Goal: Task Accomplishment & Management: Use online tool/utility

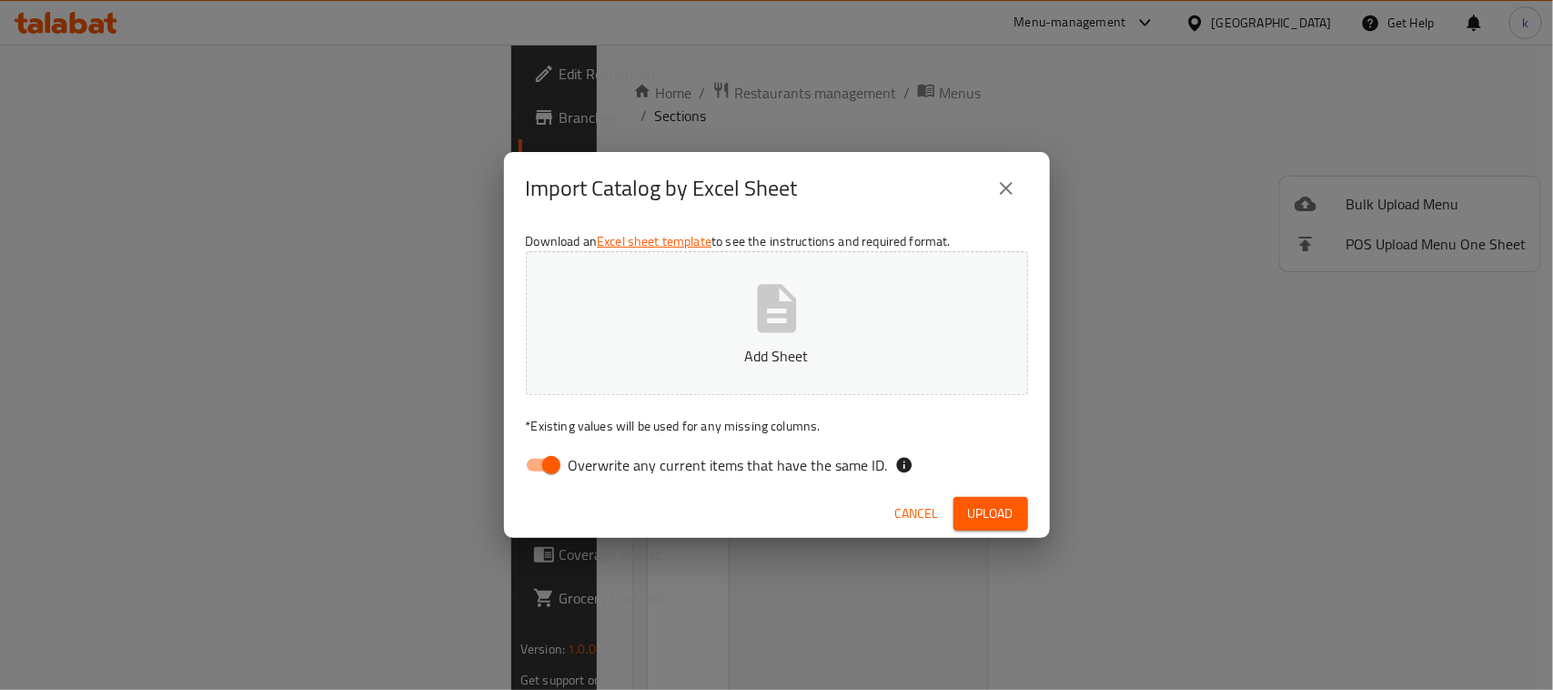
click at [547, 470] on input "Overwrite any current items that have the same ID." at bounding box center [552, 465] width 104 height 35
checkbox input "false"
click at [775, 345] on p "Add Sheet" at bounding box center [777, 356] width 446 height 22
click at [988, 511] on span "Upload" at bounding box center [991, 513] width 46 height 23
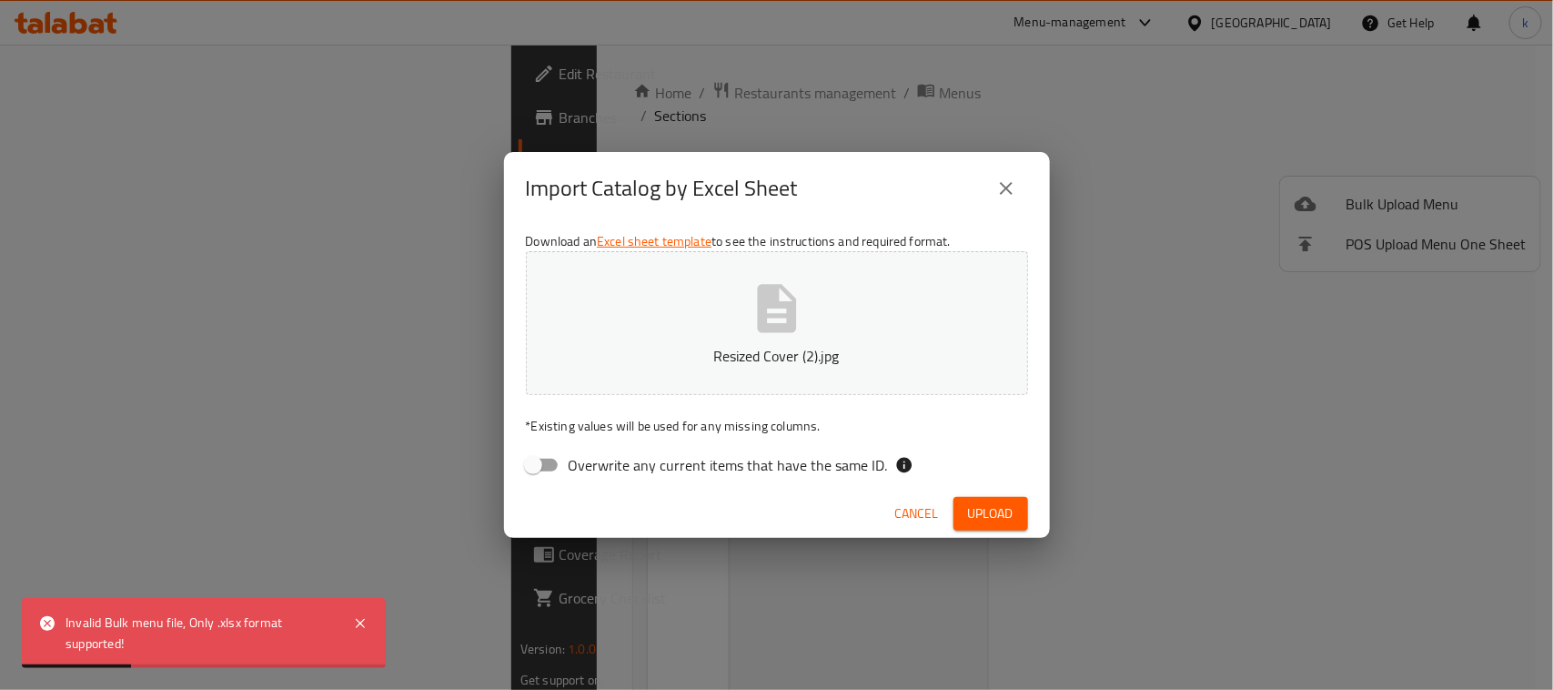
click at [1002, 184] on icon "close" at bounding box center [1006, 188] width 13 height 13
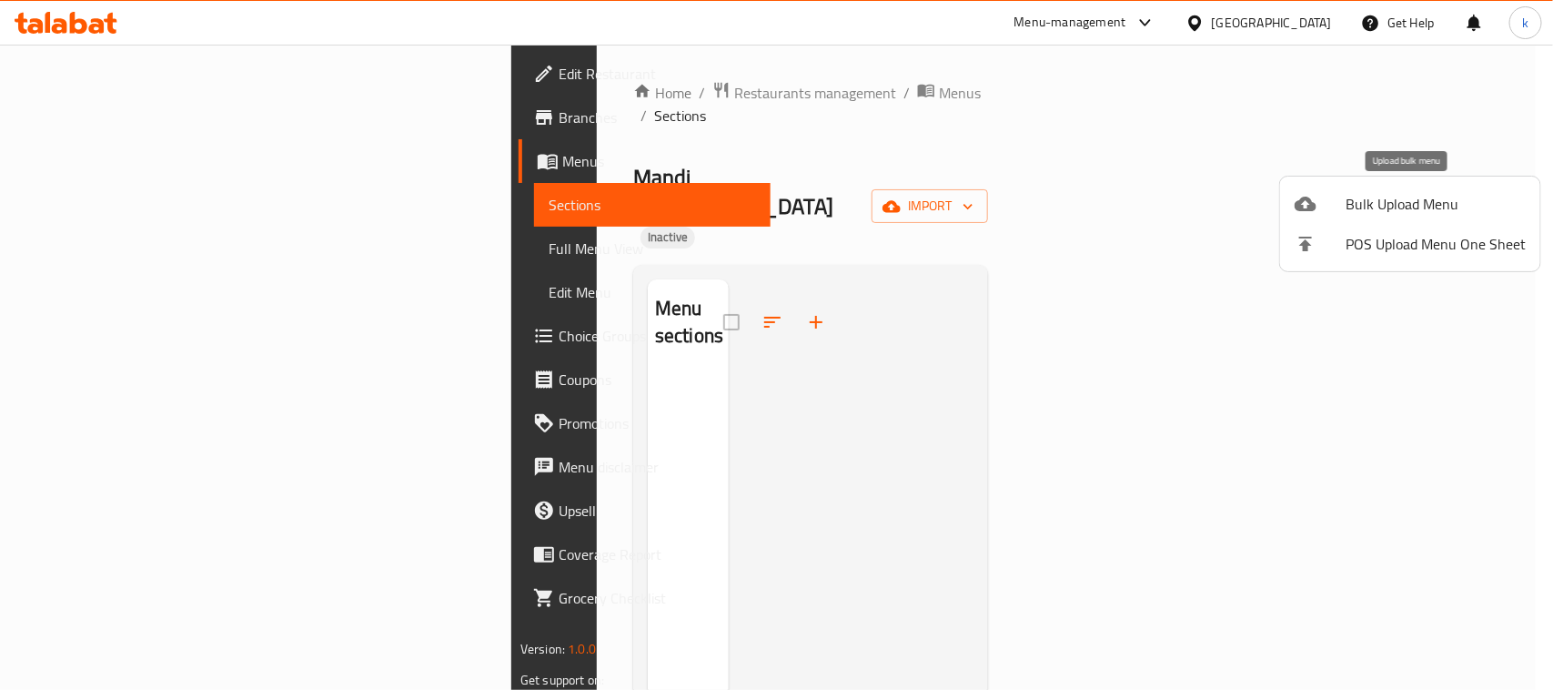
click at [1407, 196] on span "Bulk Upload Menu" at bounding box center [1436, 204] width 180 height 22
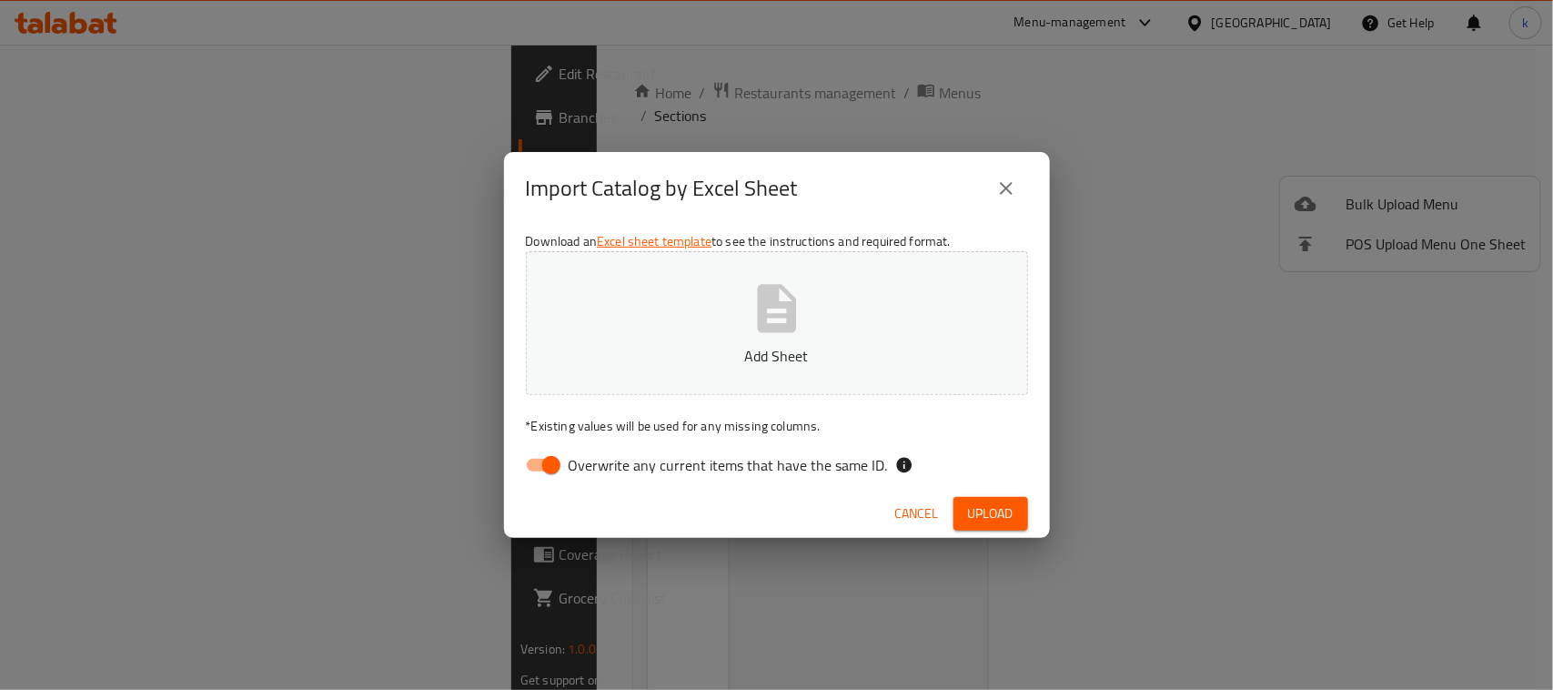
click at [546, 470] on input "Overwrite any current items that have the same ID." at bounding box center [552, 465] width 104 height 35
checkbox input "false"
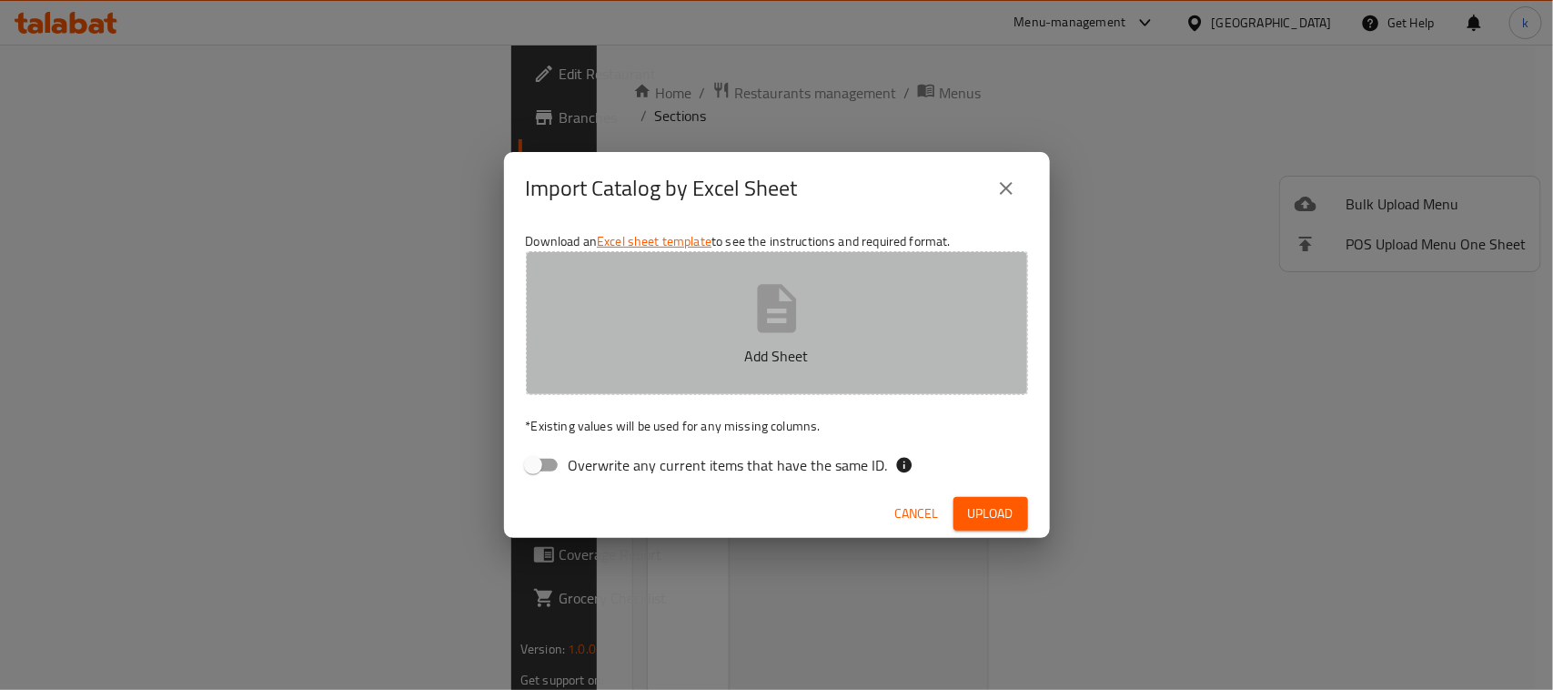
click at [685, 339] on button "Add Sheet" at bounding box center [777, 323] width 502 height 144
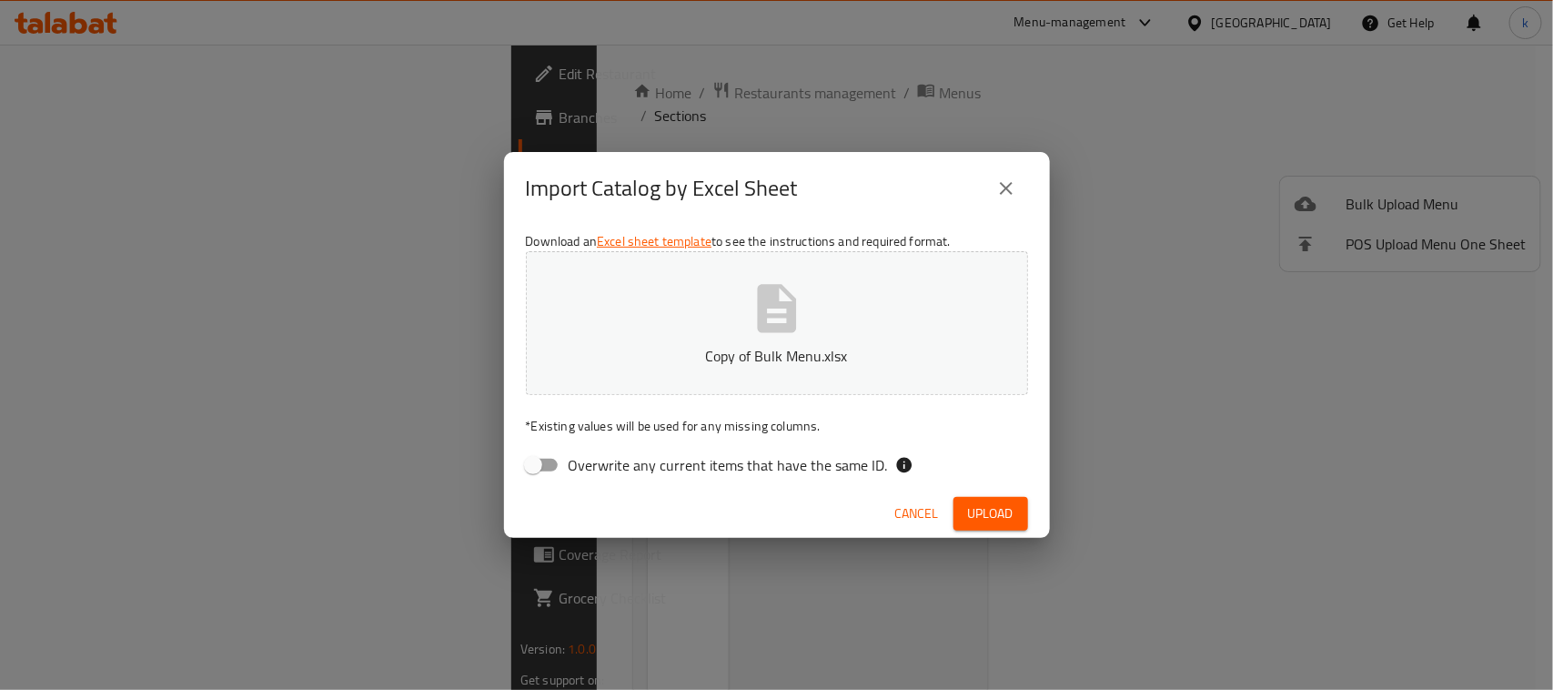
click at [965, 519] on button "Upload" at bounding box center [991, 514] width 75 height 34
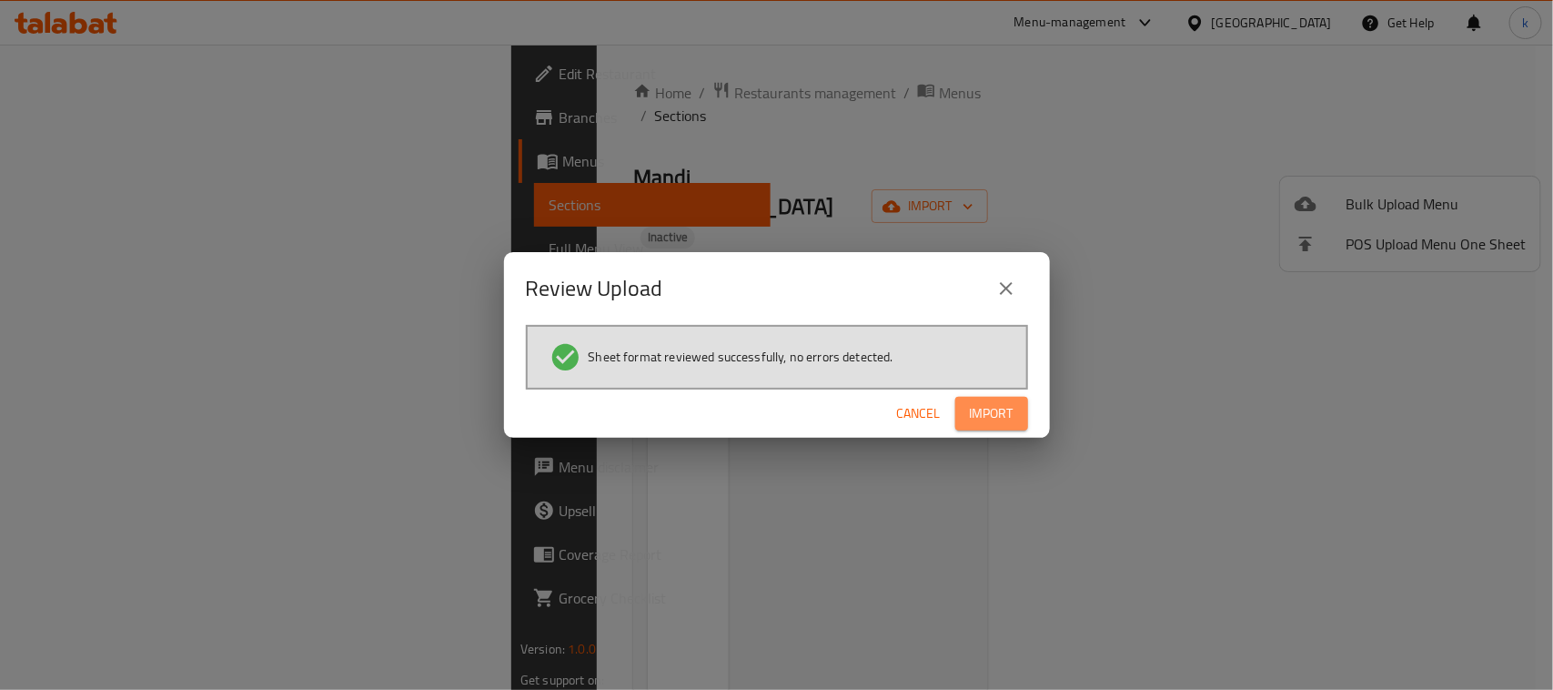
click at [989, 410] on span "Import" at bounding box center [992, 413] width 44 height 23
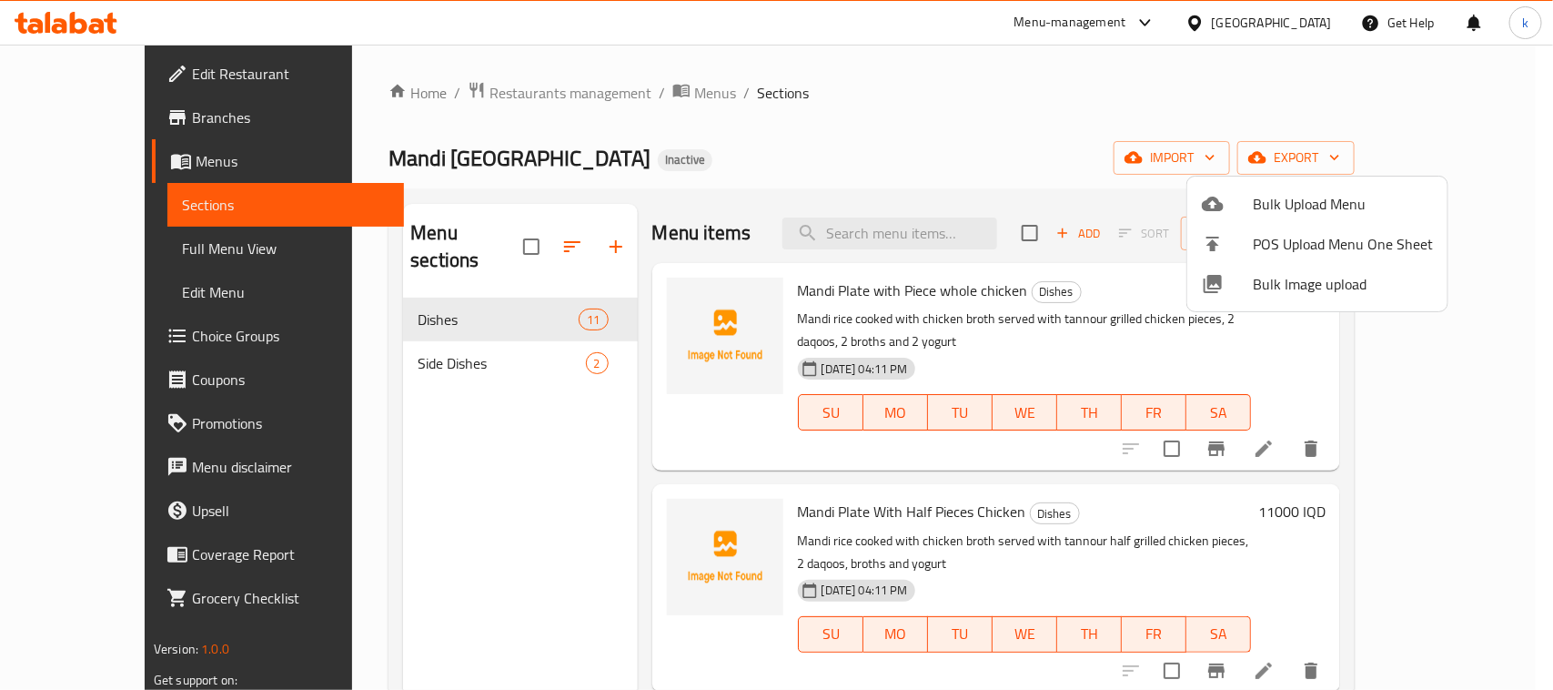
drag, startPoint x: 1063, startPoint y: 126, endPoint x: 1345, endPoint y: 42, distance: 294.3
click at [1078, 119] on div at bounding box center [776, 345] width 1553 height 690
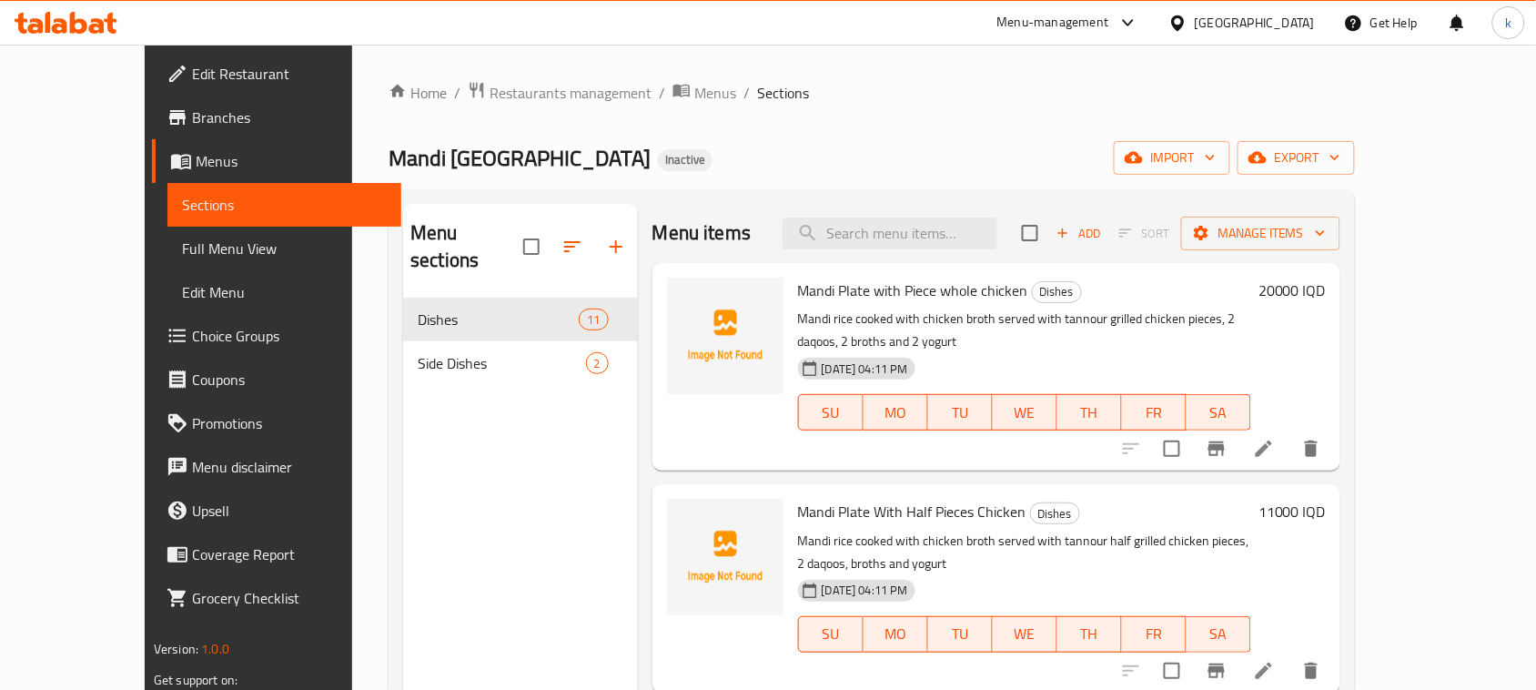
drag, startPoint x: 683, startPoint y: 92, endPoint x: 612, endPoint y: 228, distance: 153.5
click at [757, 92] on span "Sections" at bounding box center [783, 93] width 52 height 22
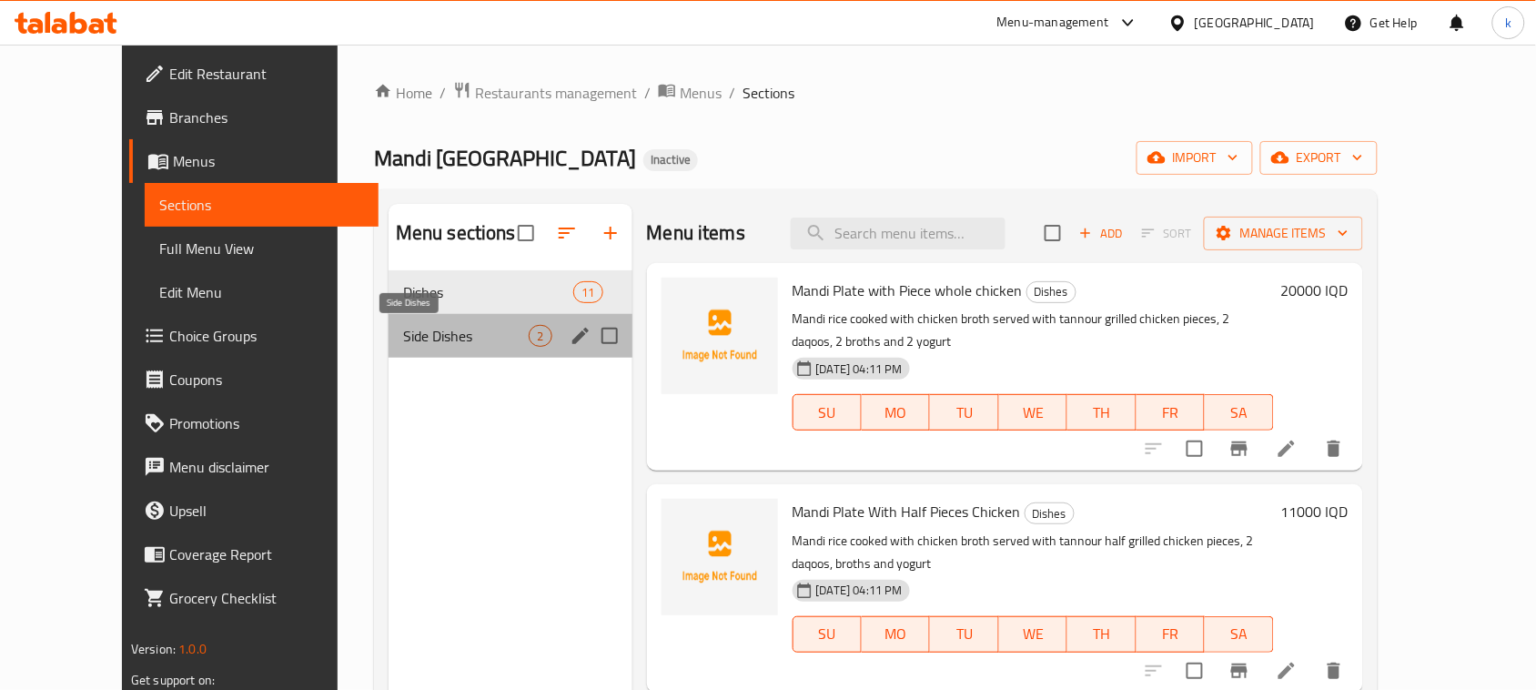
click at [403, 341] on span "Side Dishes" at bounding box center [466, 336] width 126 height 22
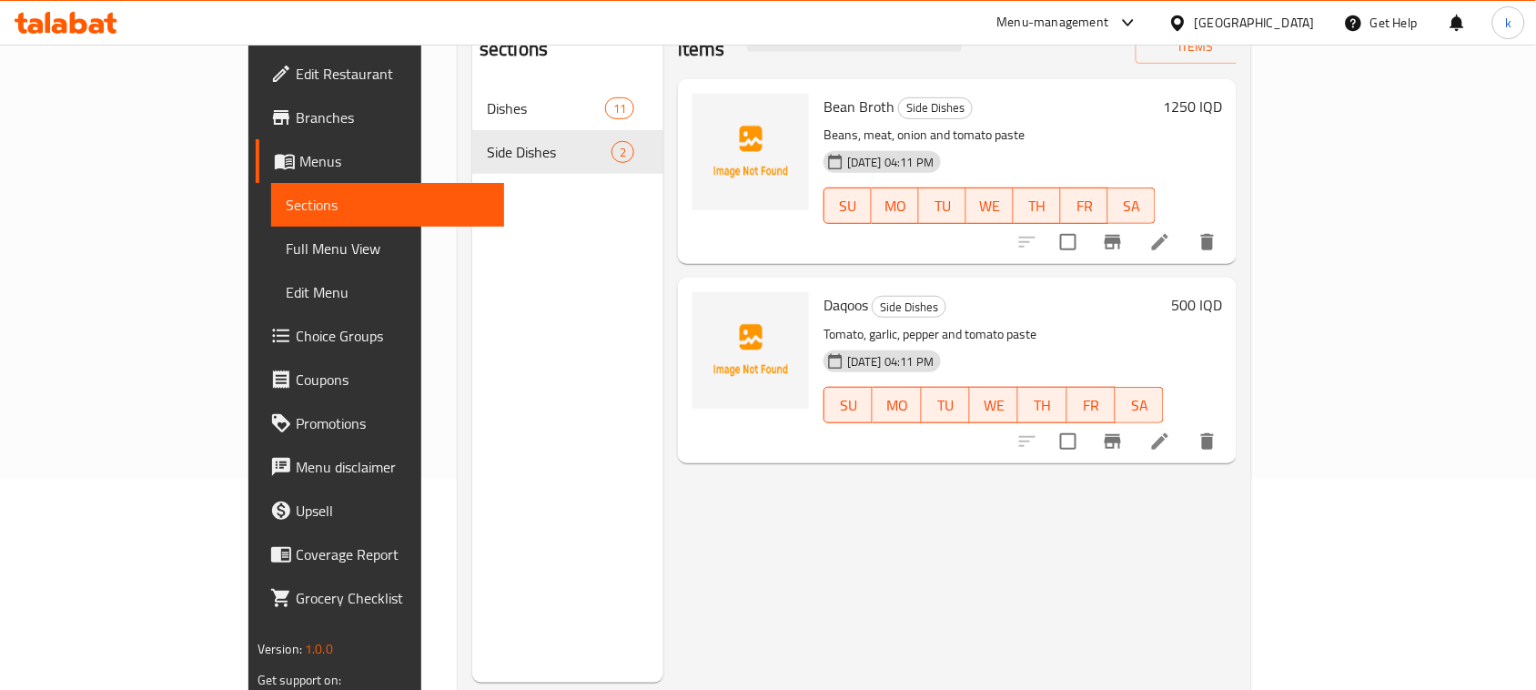
scroll to position [228, 0]
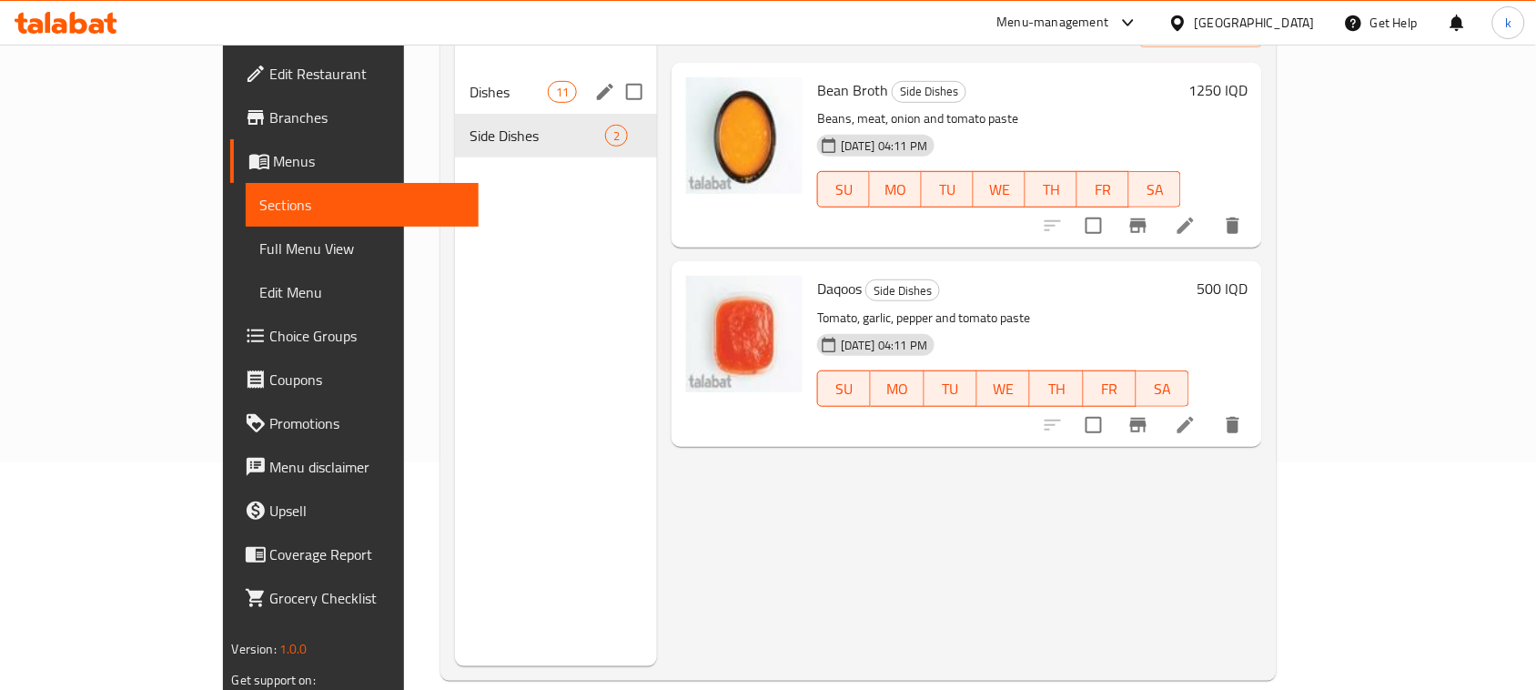
click at [470, 81] on span "Dishes" at bounding box center [508, 92] width 77 height 22
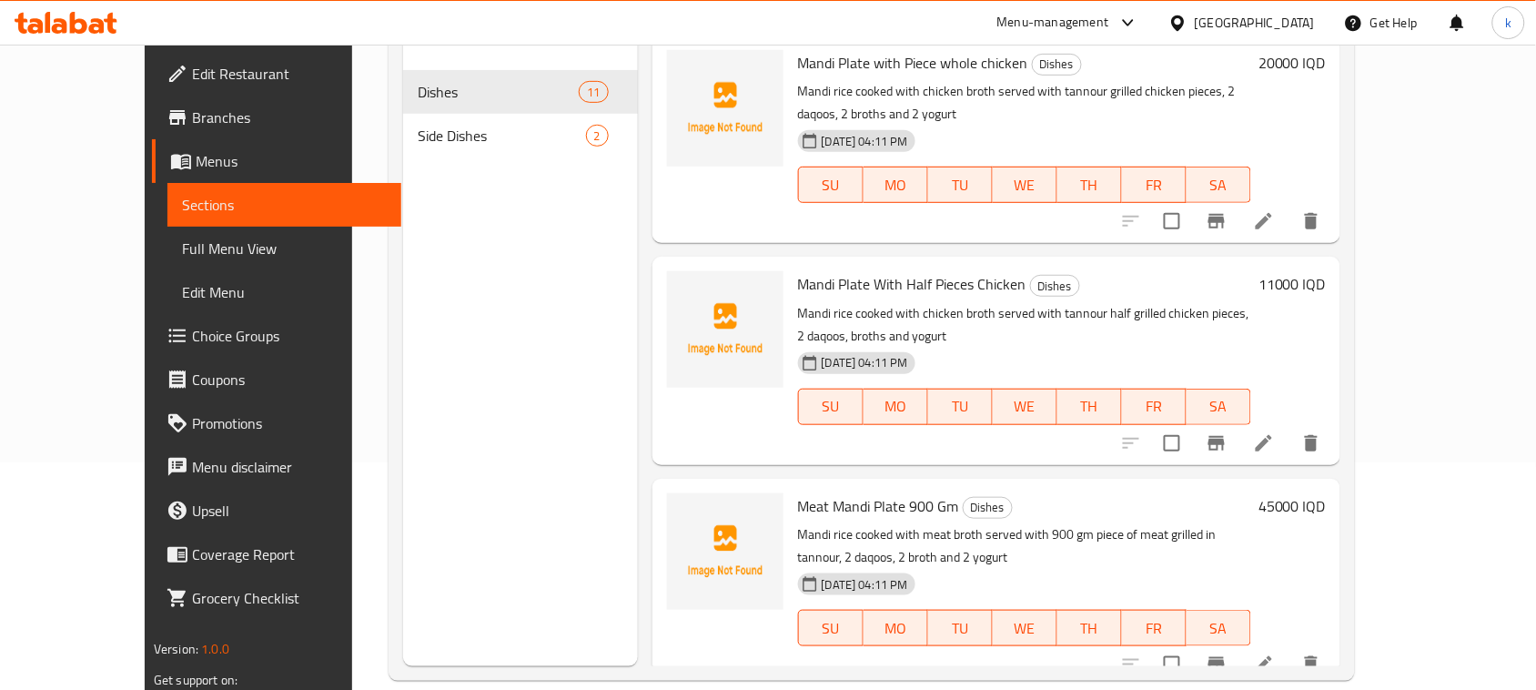
drag, startPoint x: 1195, startPoint y: 444, endPoint x: 1044, endPoint y: 485, distance: 156.5
click at [1195, 486] on div "Meat Mandi Plate 900 Gm Dishes [PERSON_NAME] cooked with meat broth served with…" at bounding box center [1025, 582] width 468 height 193
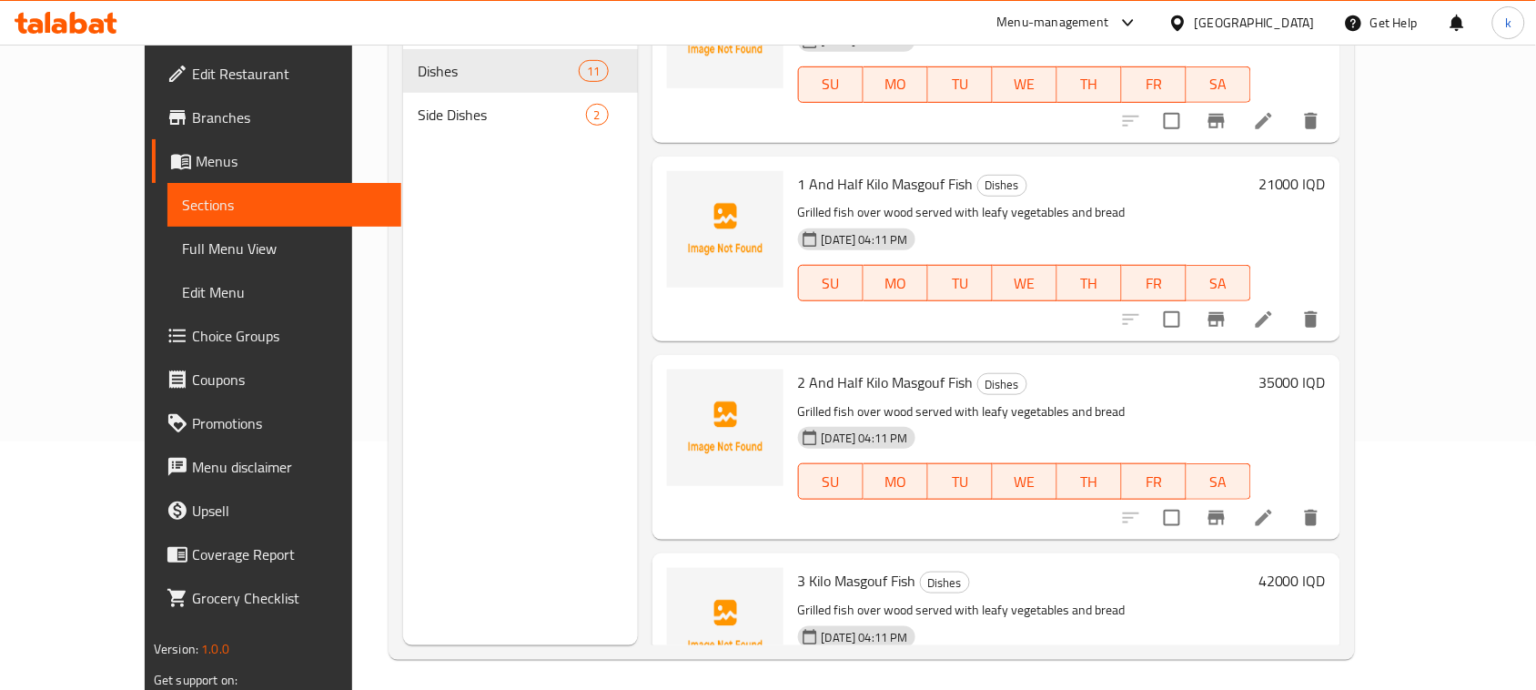
scroll to position [256, 0]
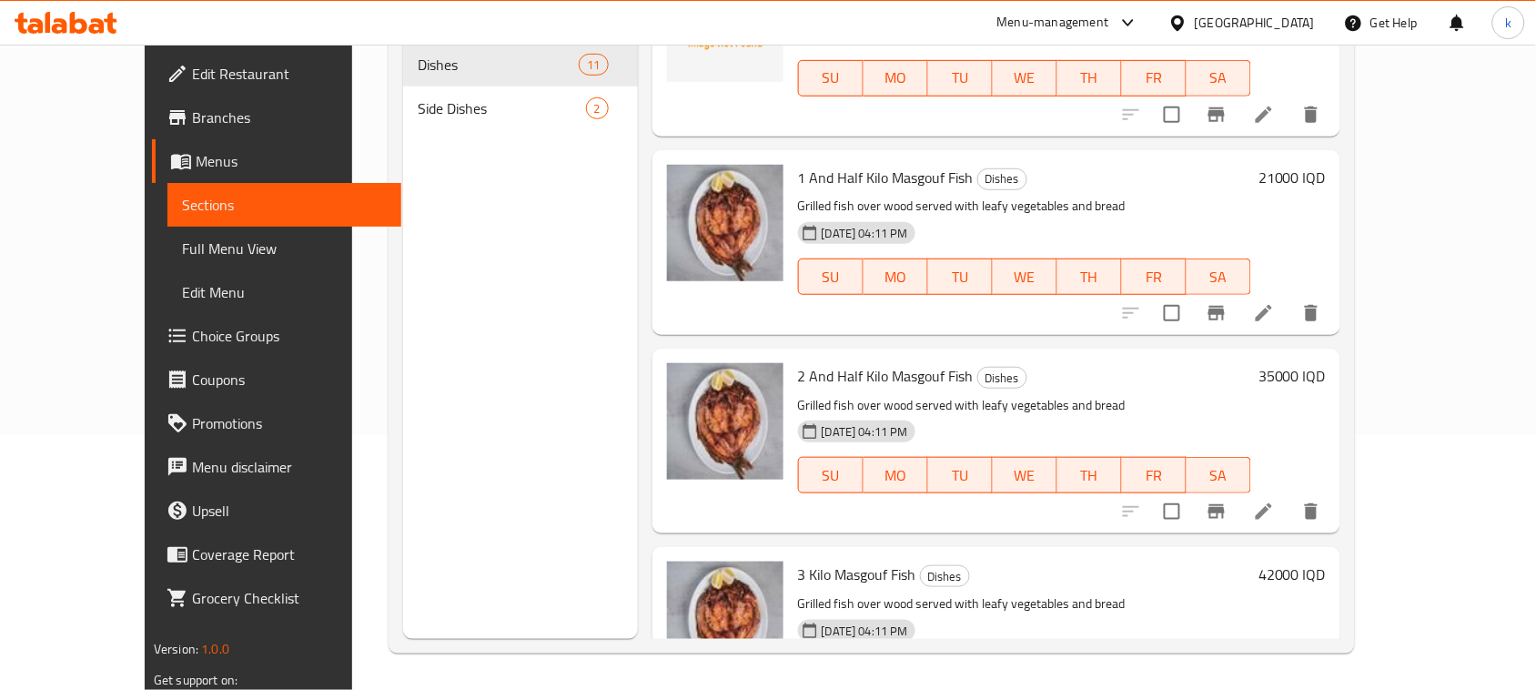
click at [498, 433] on div "Menu sections Dishes 11 Side Dishes 2" at bounding box center [520, 294] width 234 height 690
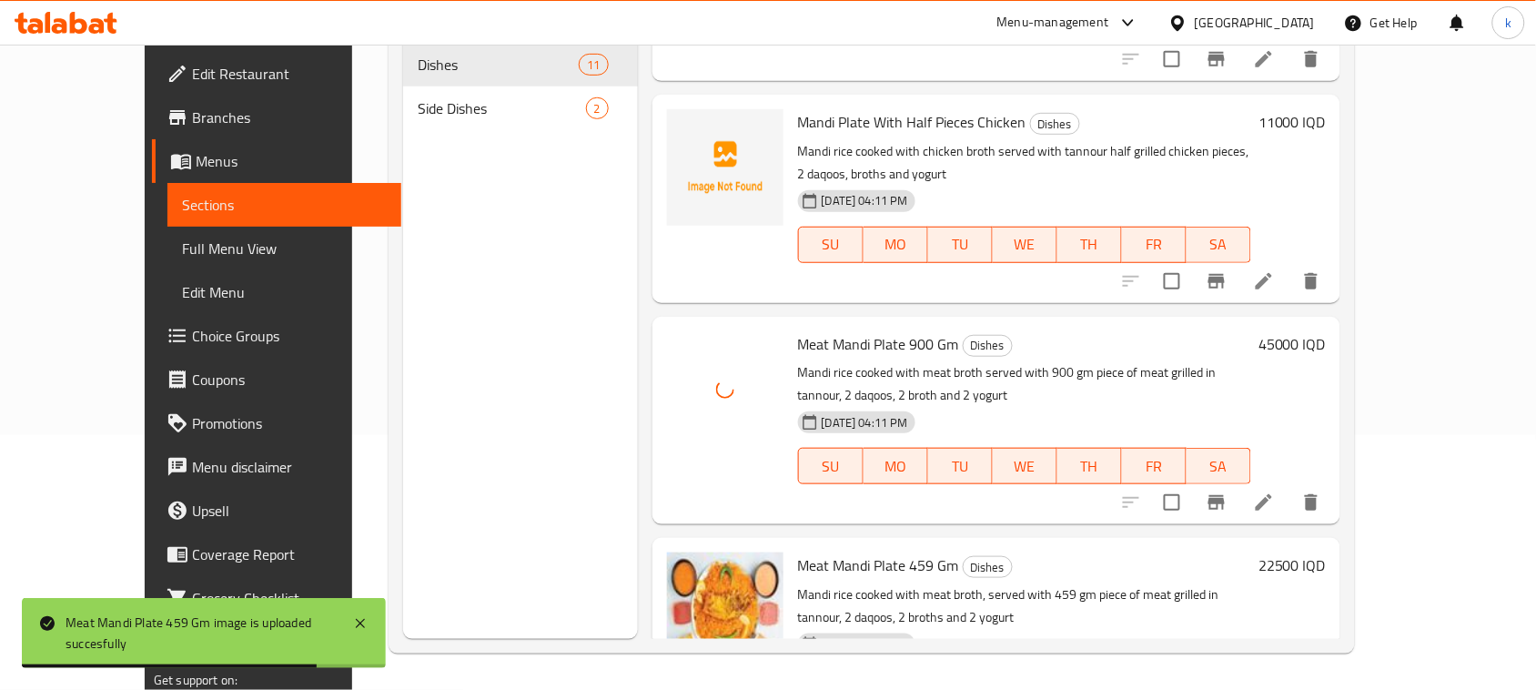
scroll to position [0, 0]
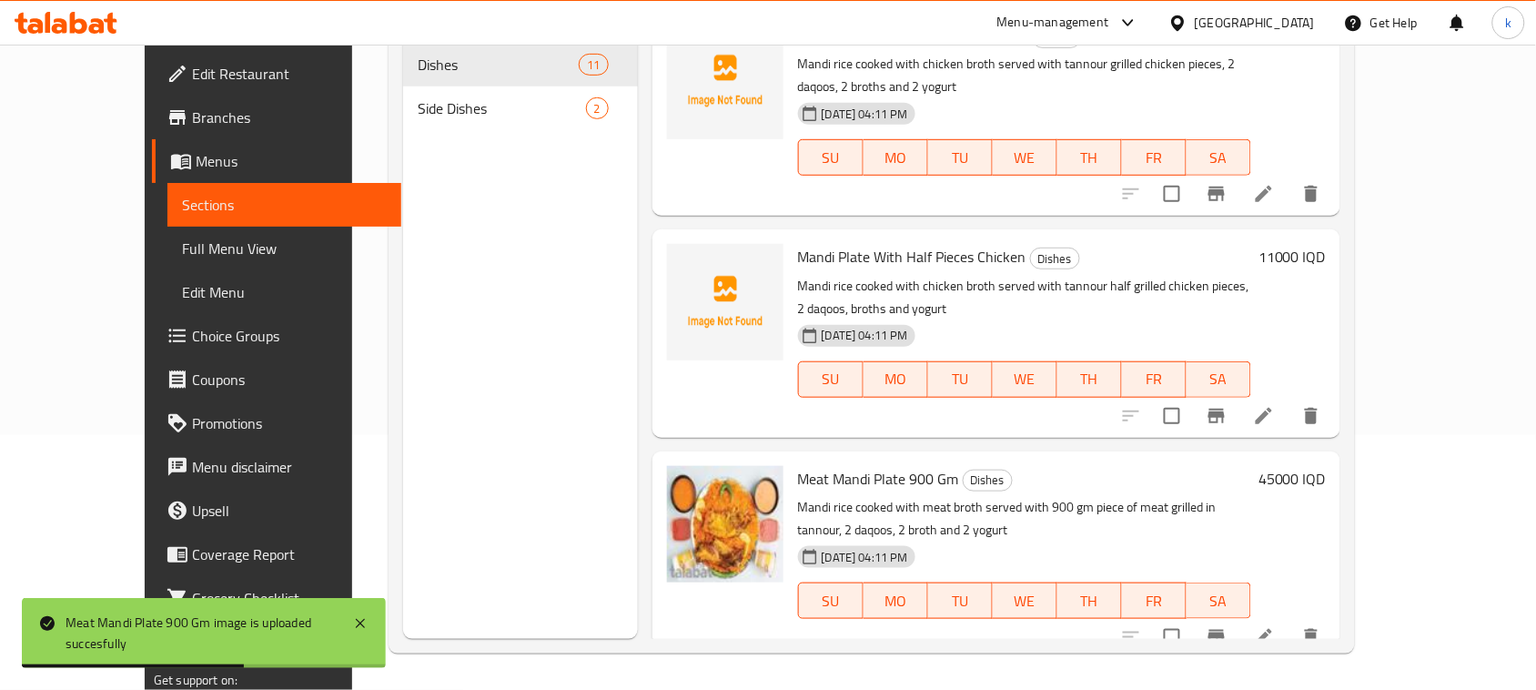
click at [987, 192] on div "Mandi Plate with Piece whole chicken Dishes [PERSON_NAME] cooked with chicken b…" at bounding box center [996, 111] width 688 height 207
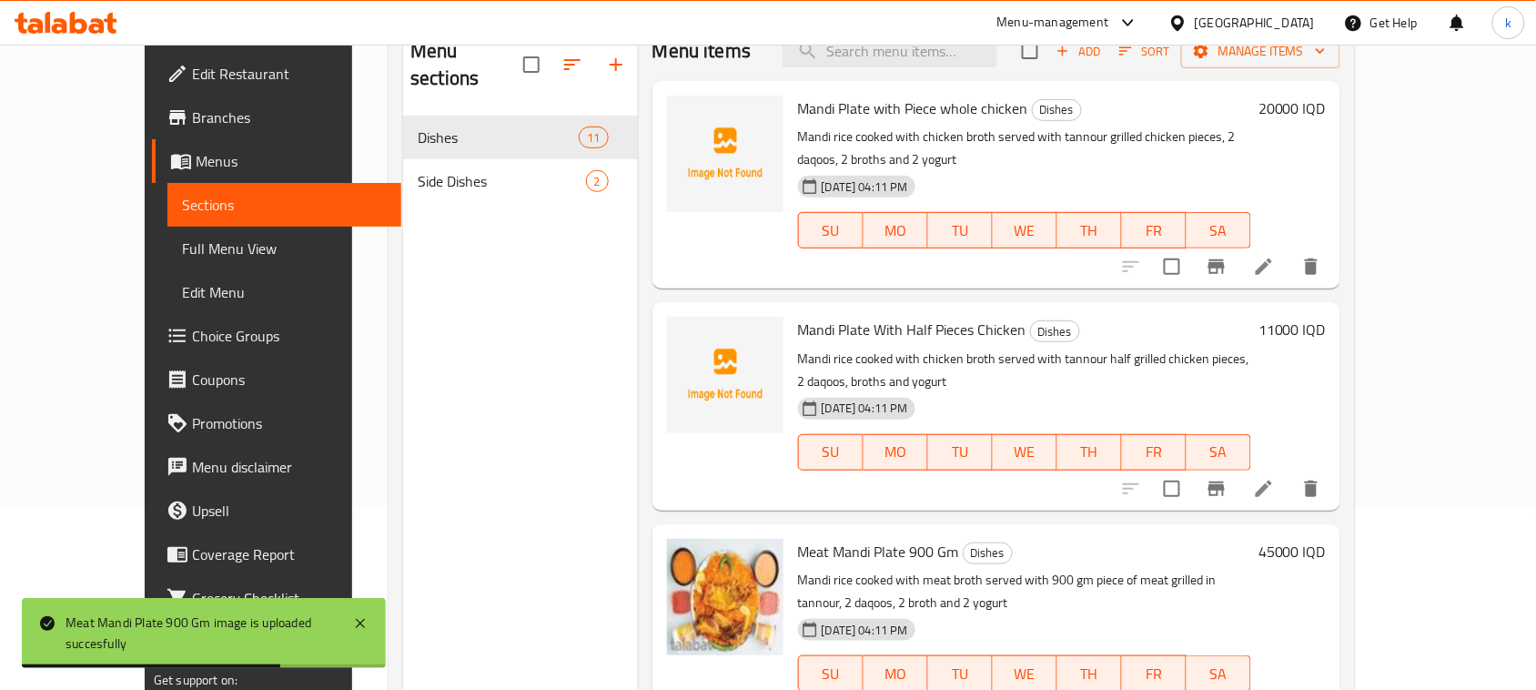
scroll to position [28, 0]
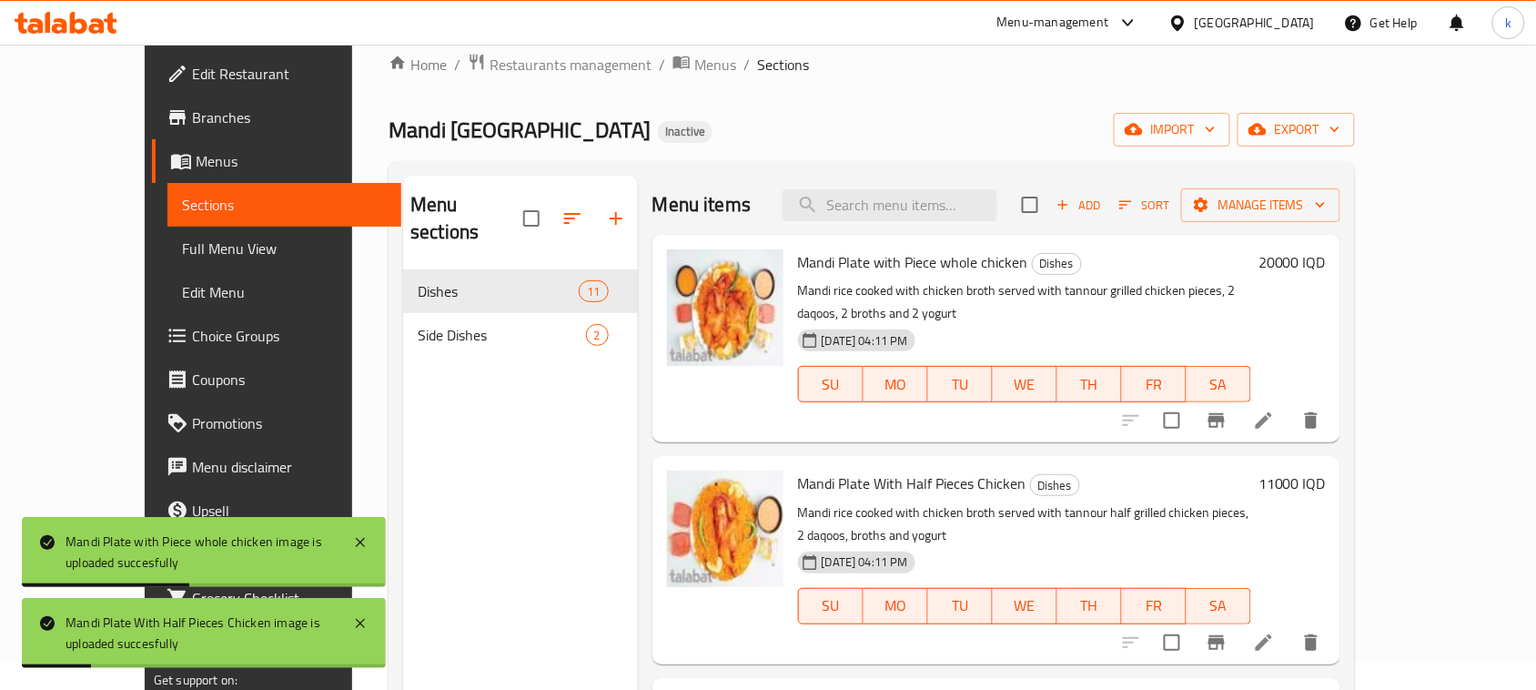
click at [816, 114] on div "[GEOGRAPHIC_DATA] Al Yemen Inactive import export" at bounding box center [872, 130] width 966 height 34
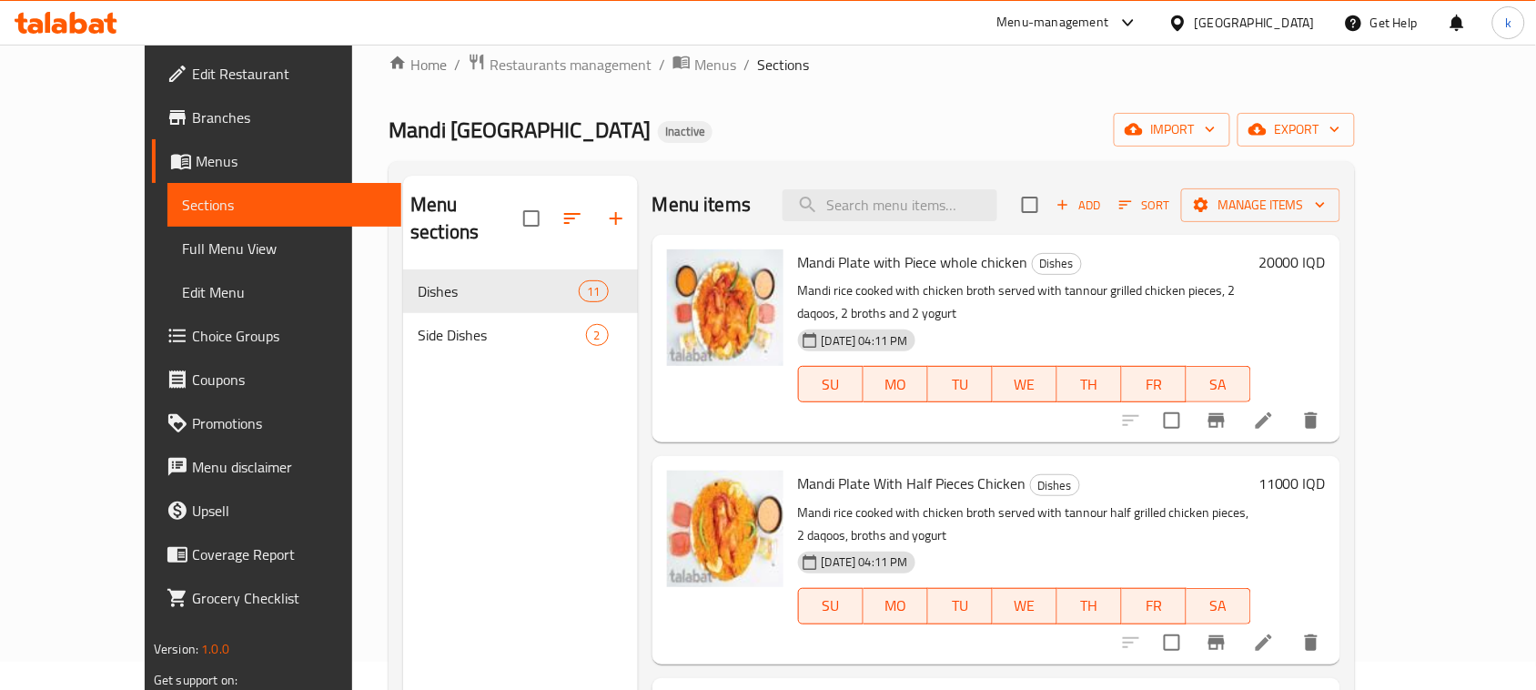
click at [182, 251] on span "Full Menu View" at bounding box center [284, 249] width 205 height 22
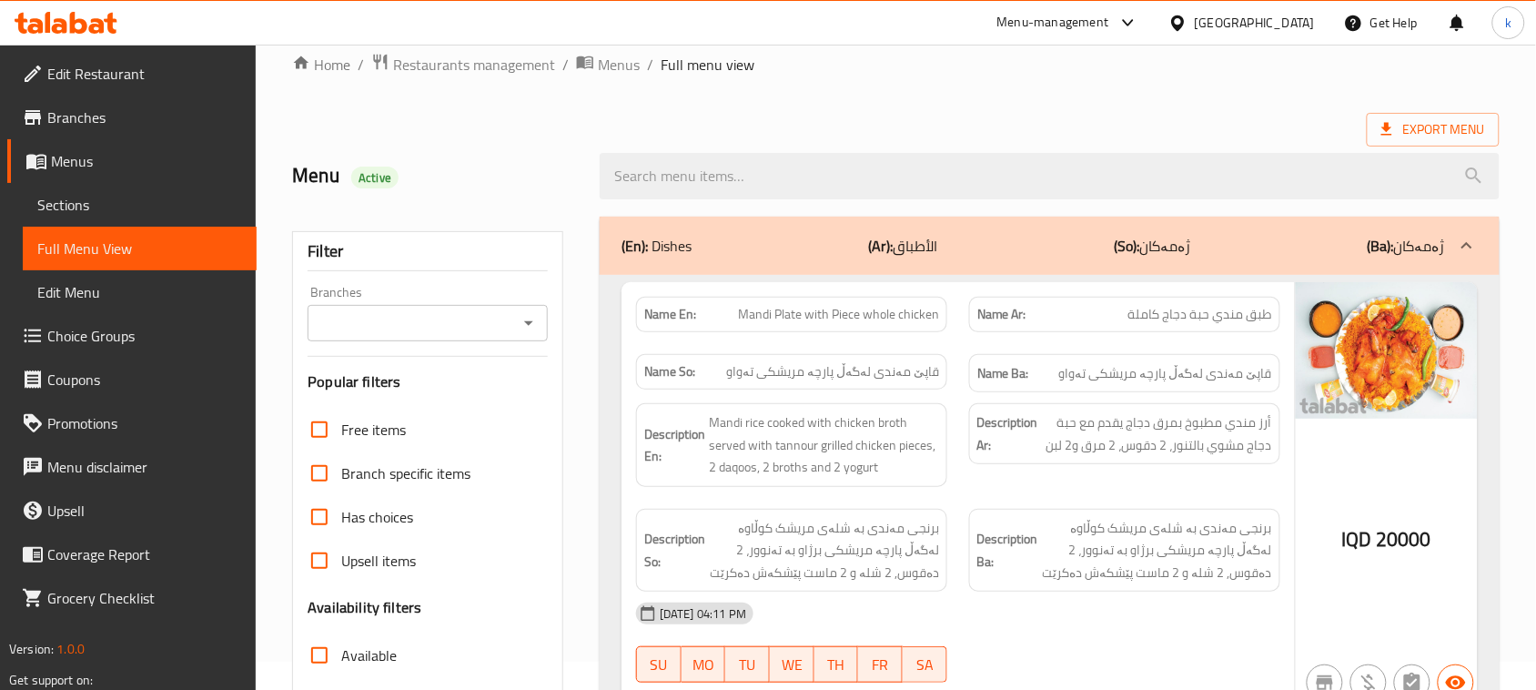
click at [531, 312] on icon "Open" at bounding box center [529, 323] width 22 height 22
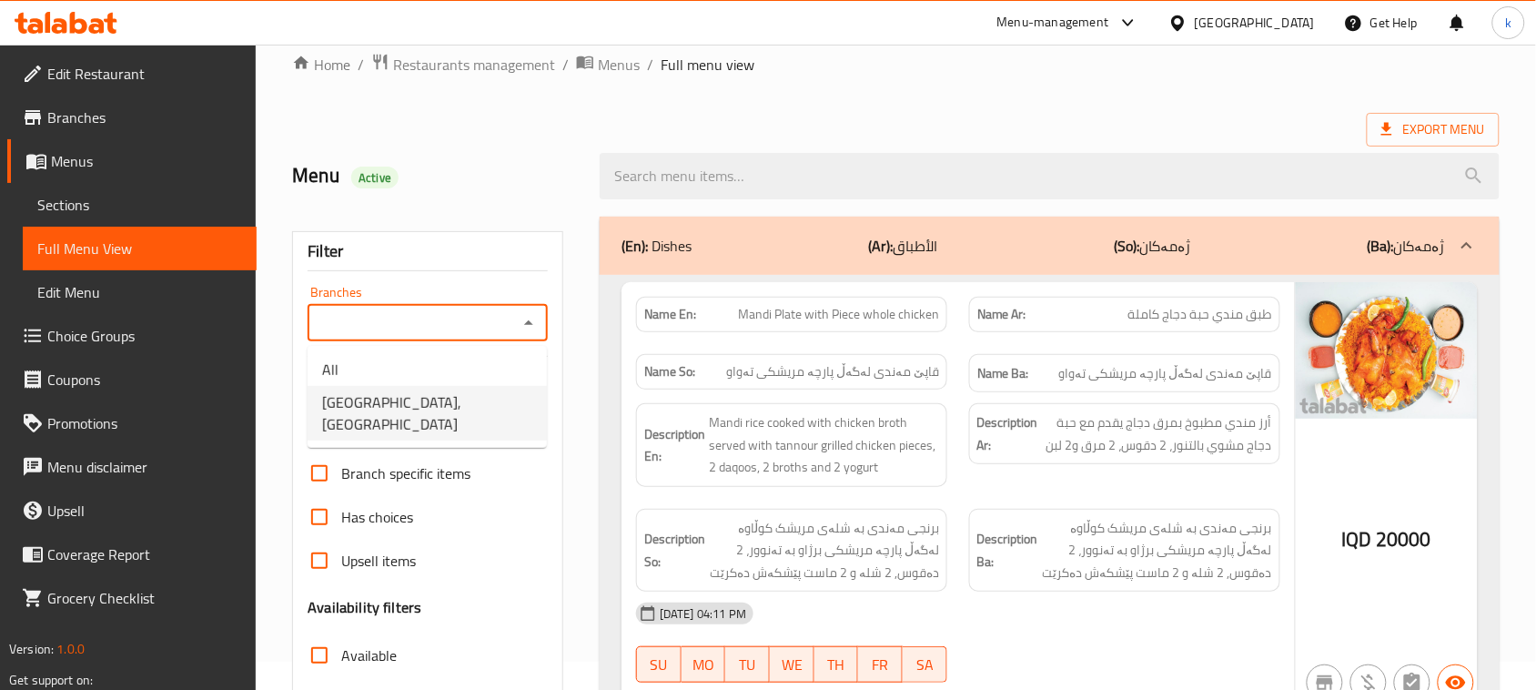
click at [430, 401] on span "[GEOGRAPHIC_DATA], [GEOGRAPHIC_DATA]" at bounding box center [427, 413] width 210 height 44
type input "[GEOGRAPHIC_DATA], [GEOGRAPHIC_DATA]"
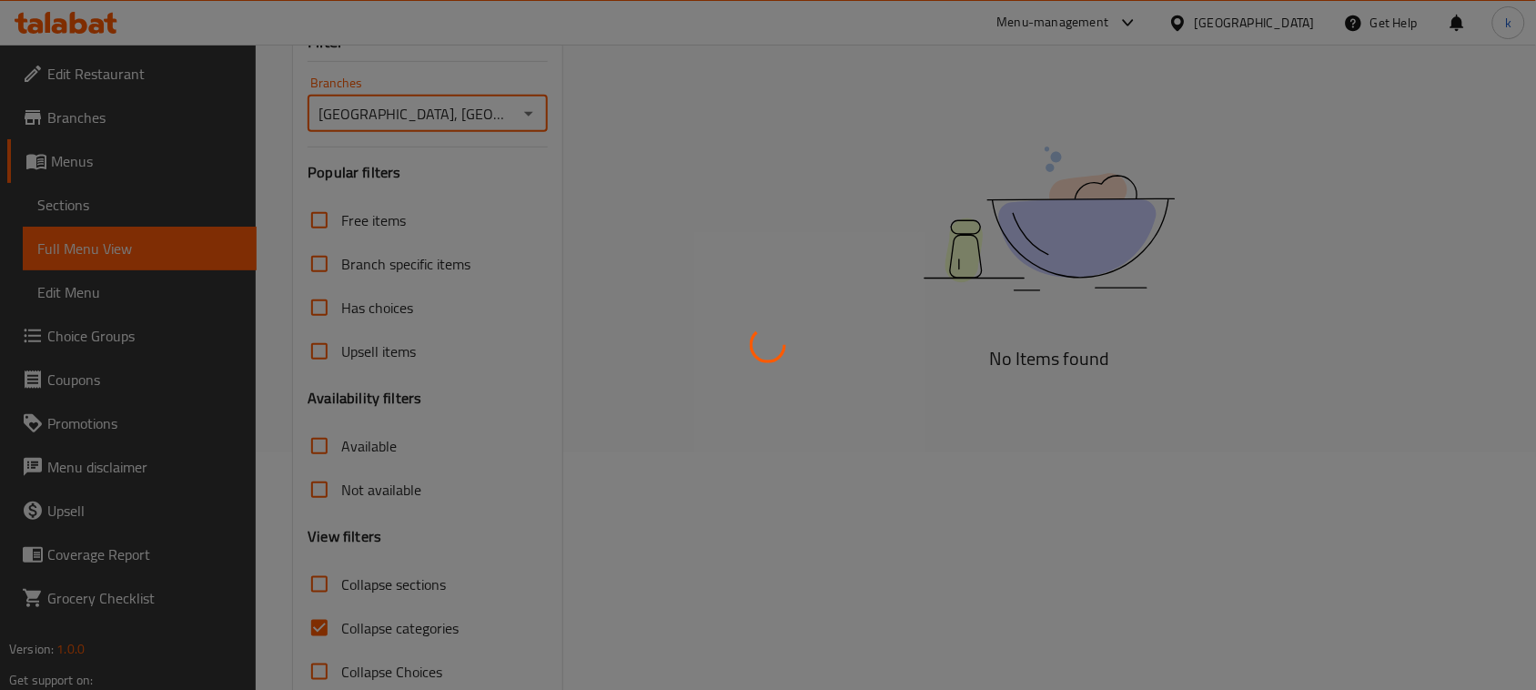
scroll to position [278, 0]
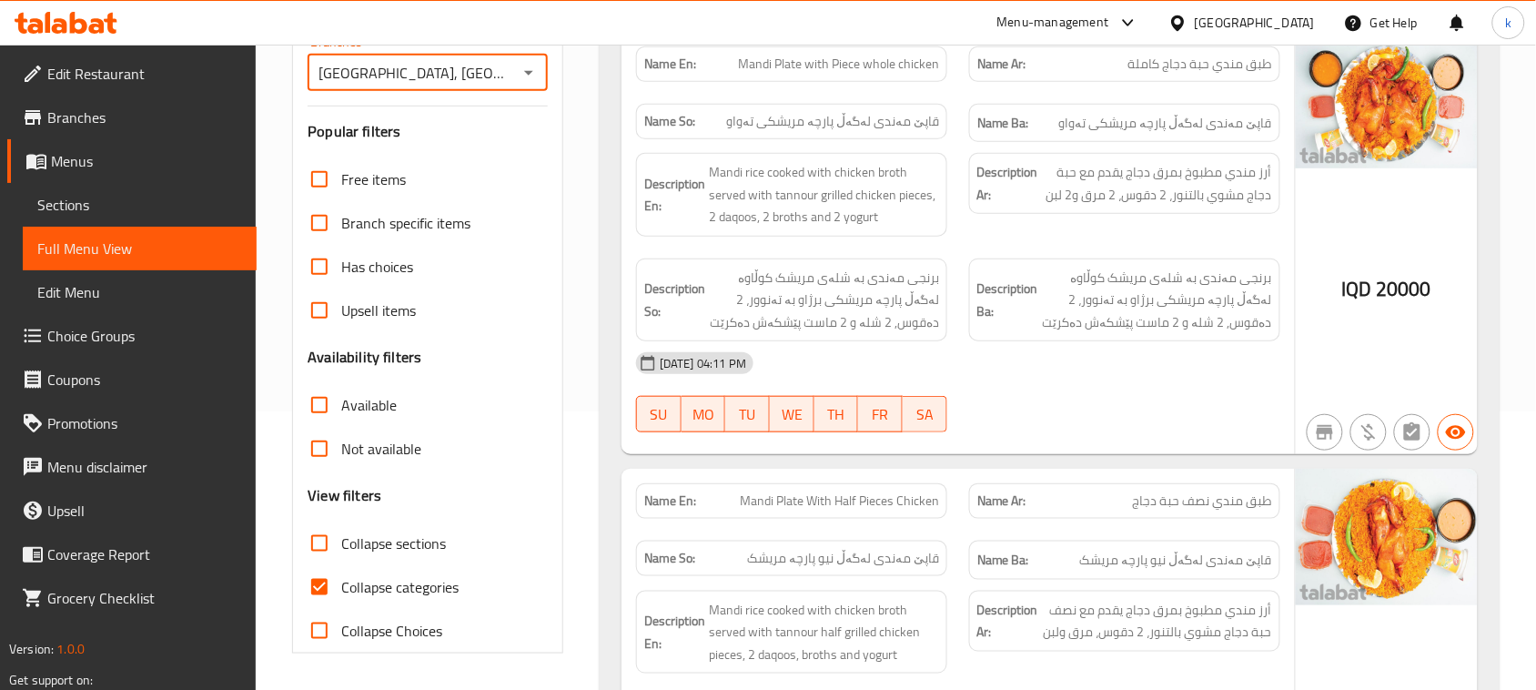
click at [324, 583] on input "Collapse categories" at bounding box center [320, 587] width 44 height 44
checkbox input "false"
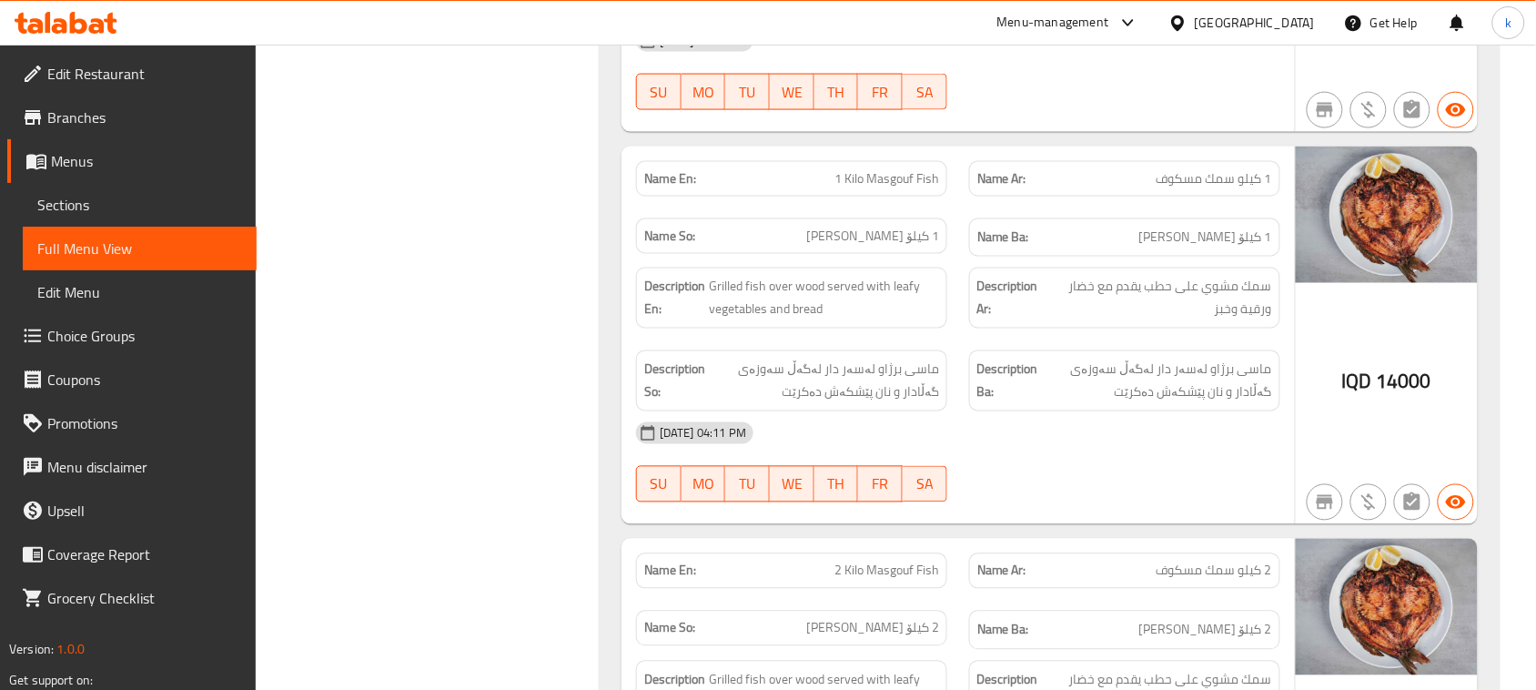
scroll to position [2831, 0]
click at [469, 378] on div "Filter Branches [GEOGRAPHIC_DATA], Alhuriya Branches Popular filters Free items…" at bounding box center [435, 183] width 308 height 5561
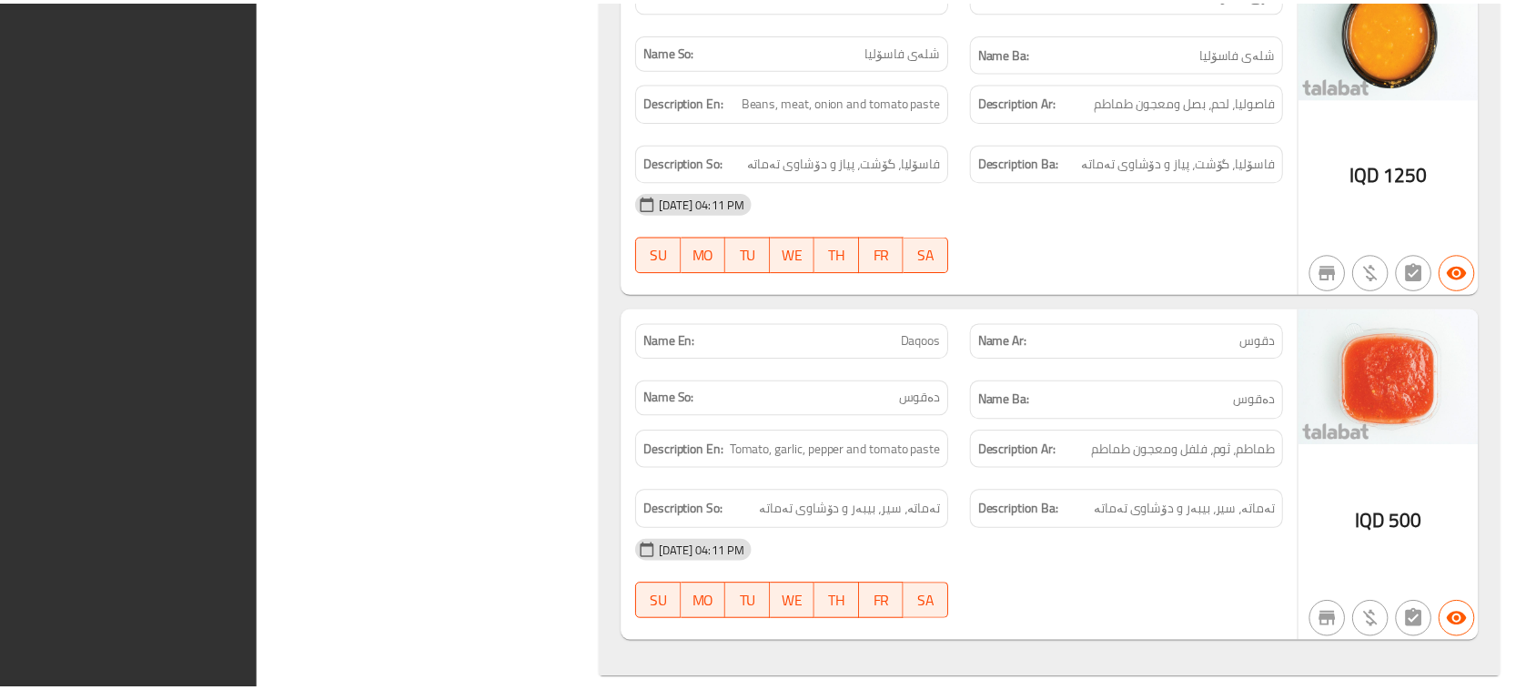
scroll to position [5084, 0]
